Goal: Find specific page/section: Find specific page/section

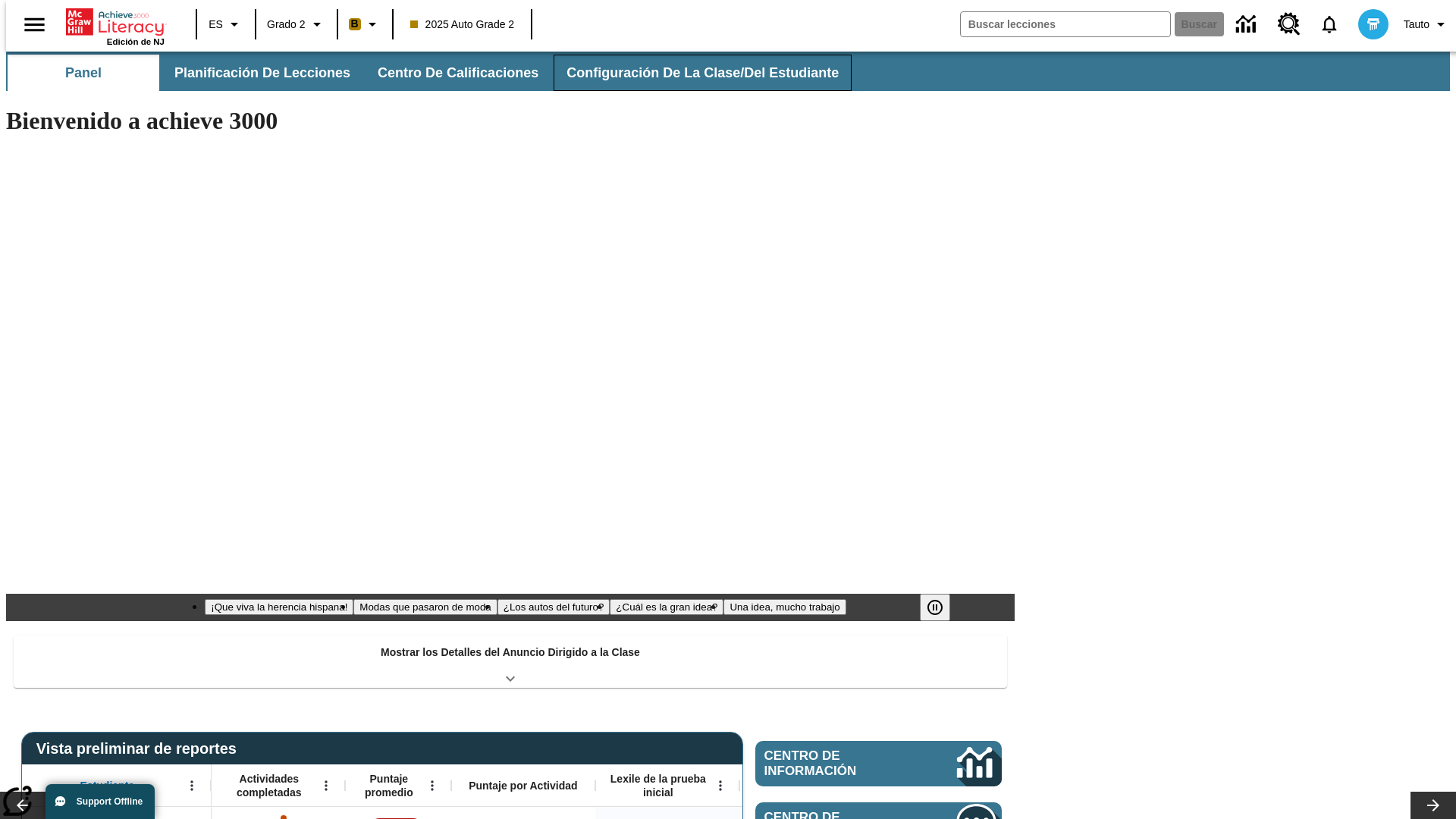
click at [686, 73] on button "Configuración de la clase/del estudiante" at bounding box center [702, 73] width 298 height 36
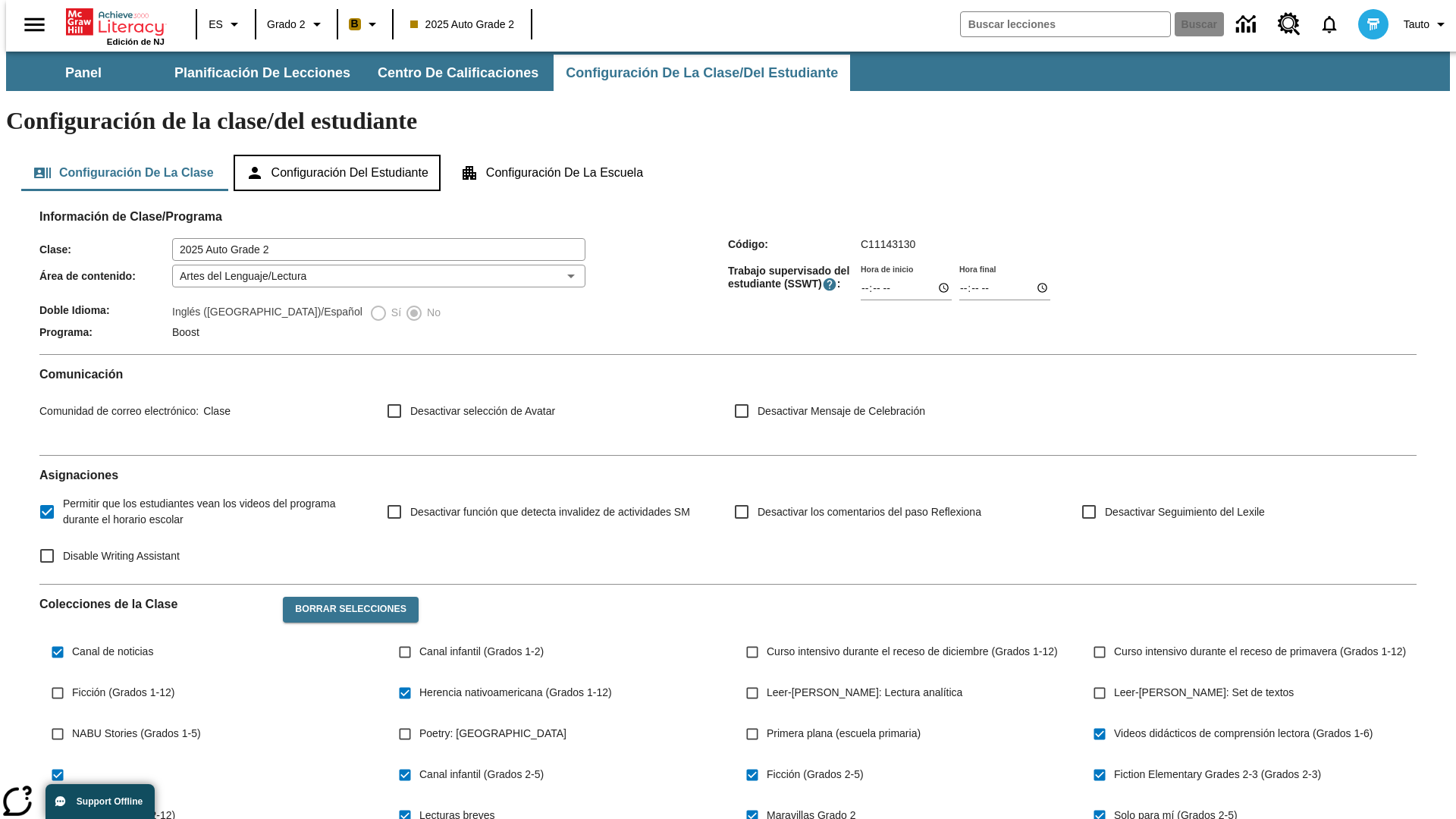
click at [339, 155] on button "Configuración del estudiante" at bounding box center [337, 173] width 207 height 36
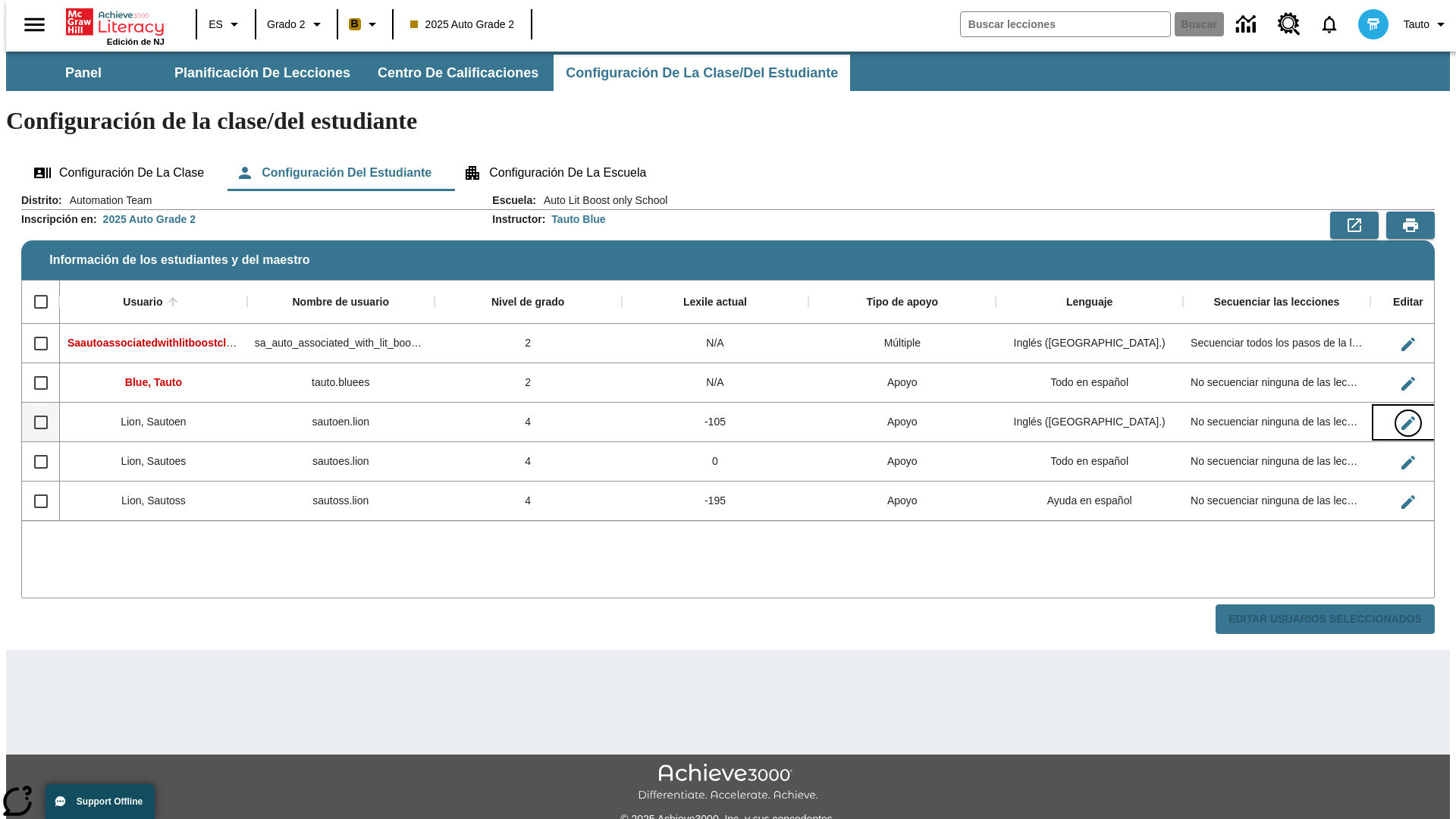
click at [1401, 416] on icon "Editar Usuario" at bounding box center [1408, 423] width 14 height 14
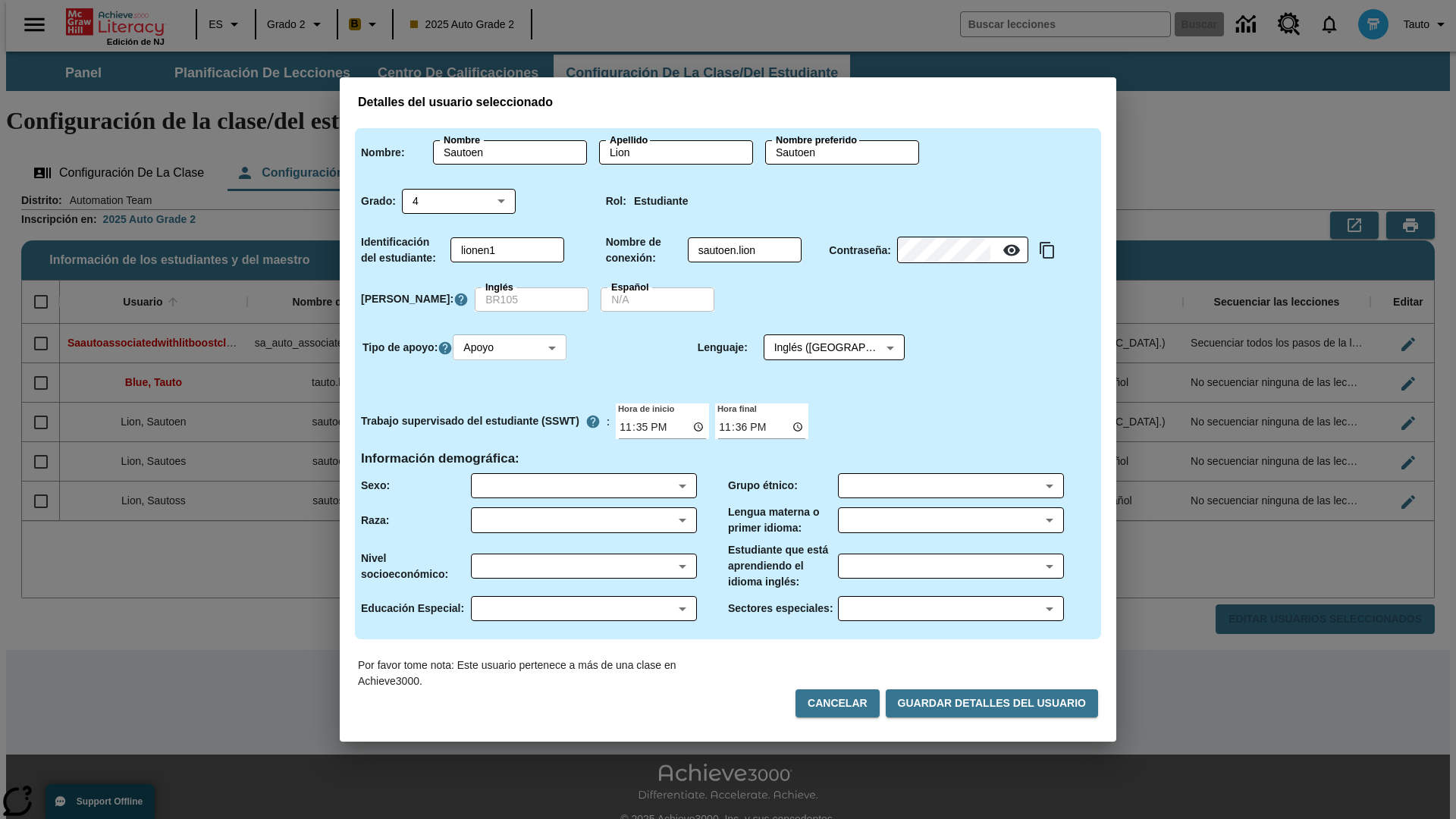
click at [511, 348] on body "Saltar al contenido principal Edición de NJ ES Grado 2 B 2025 Auto Grade 2 Busc…" at bounding box center [727, 452] width 1443 height 801
click at [511, 404] on li "Apoyo" at bounding box center [512, 404] width 114 height 25
click at [820, 348] on body "Saltar al contenido principal Edición de NJ ES Grado 2 B 2025 Auto Grade 2 Busc…" at bounding box center [727, 452] width 1443 height 801
click at [511, 348] on body "Saltar al contenido principal Edición de NJ ES Grado 2 B 2025 Auto Grade 2 Busc…" at bounding box center [727, 452] width 1443 height 801
click at [511, 428] on li "Enriquecimiento" at bounding box center [512, 428] width 114 height 25
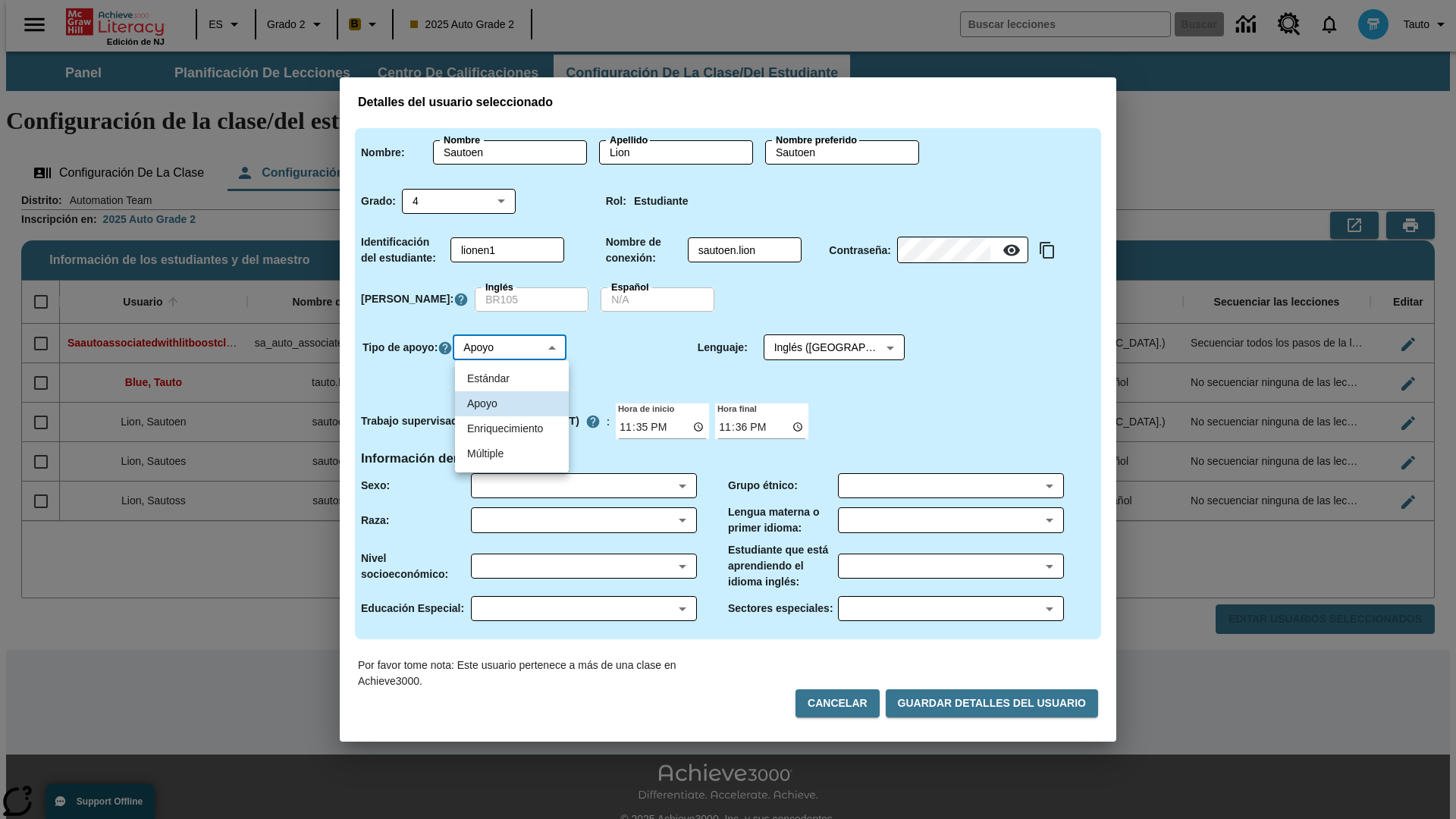
type input "3"
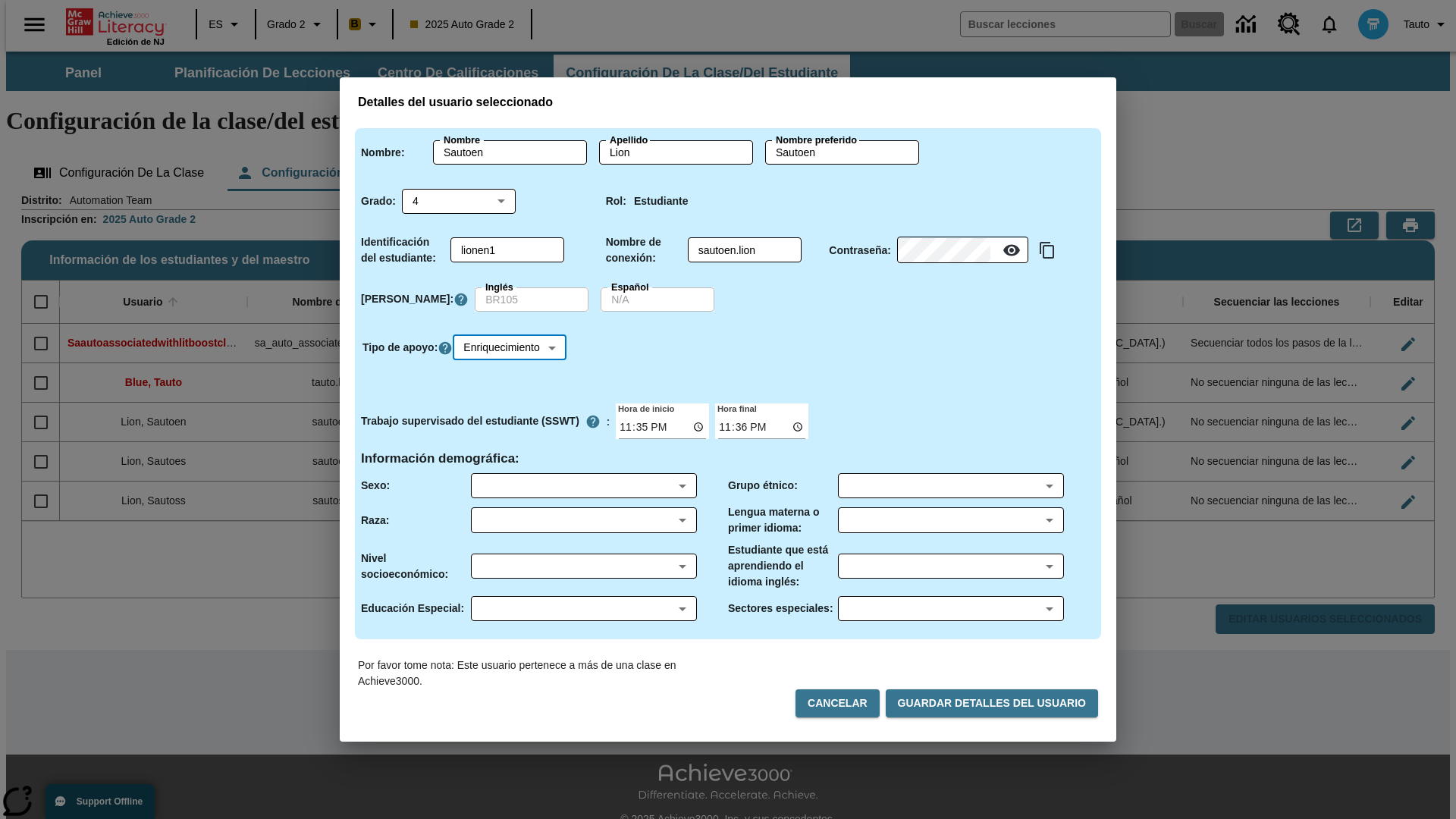
click at [514, 348] on body "Saltar al contenido principal Edición de NJ ES Grado 2 B 2025 Auto Grade 2 Busc…" at bounding box center [727, 452] width 1443 height 801
